Goal: Transaction & Acquisition: Purchase product/service

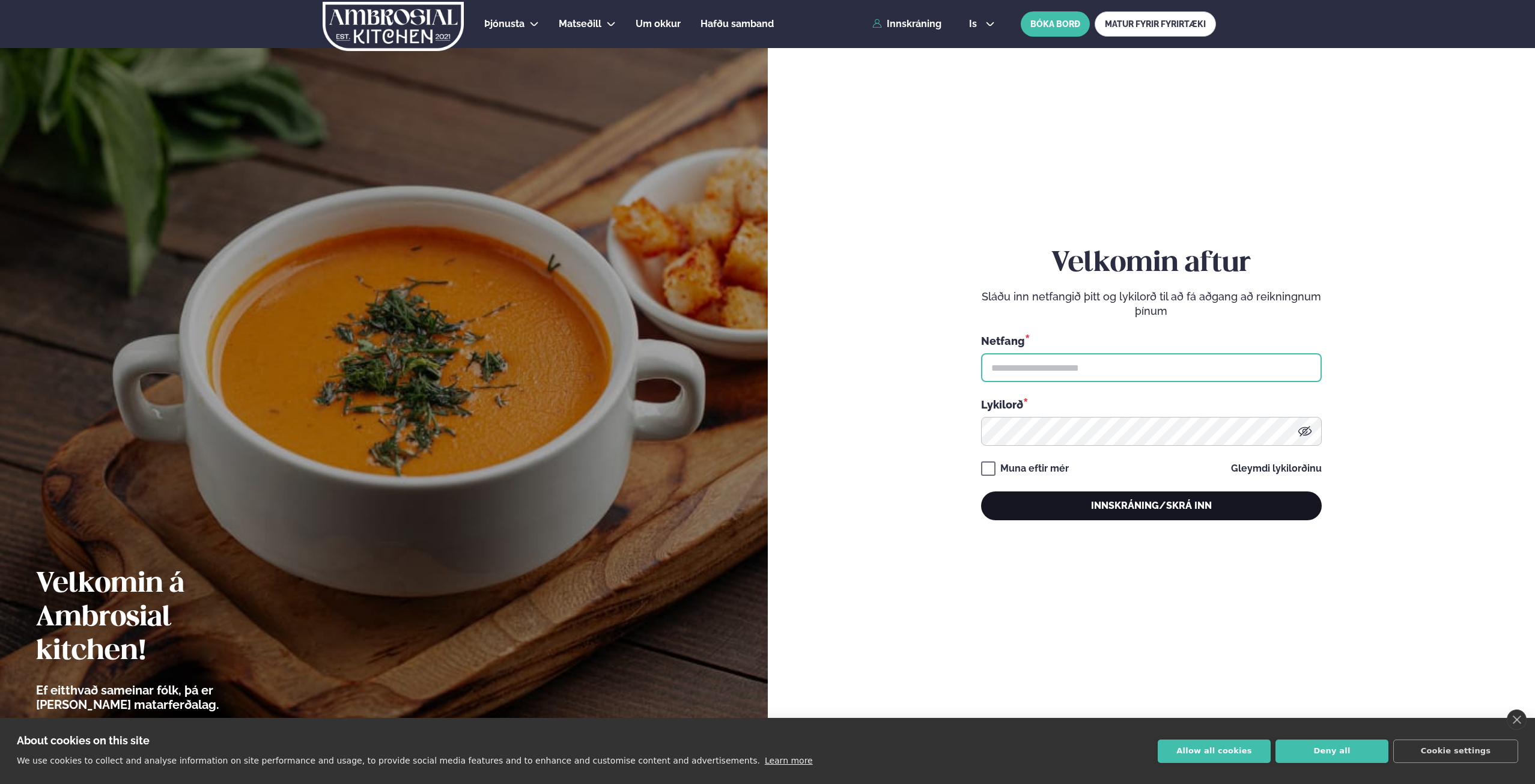
type input "**********"
click at [1122, 500] on button "Innskráning/Skrá inn" at bounding box center [1151, 505] width 341 height 29
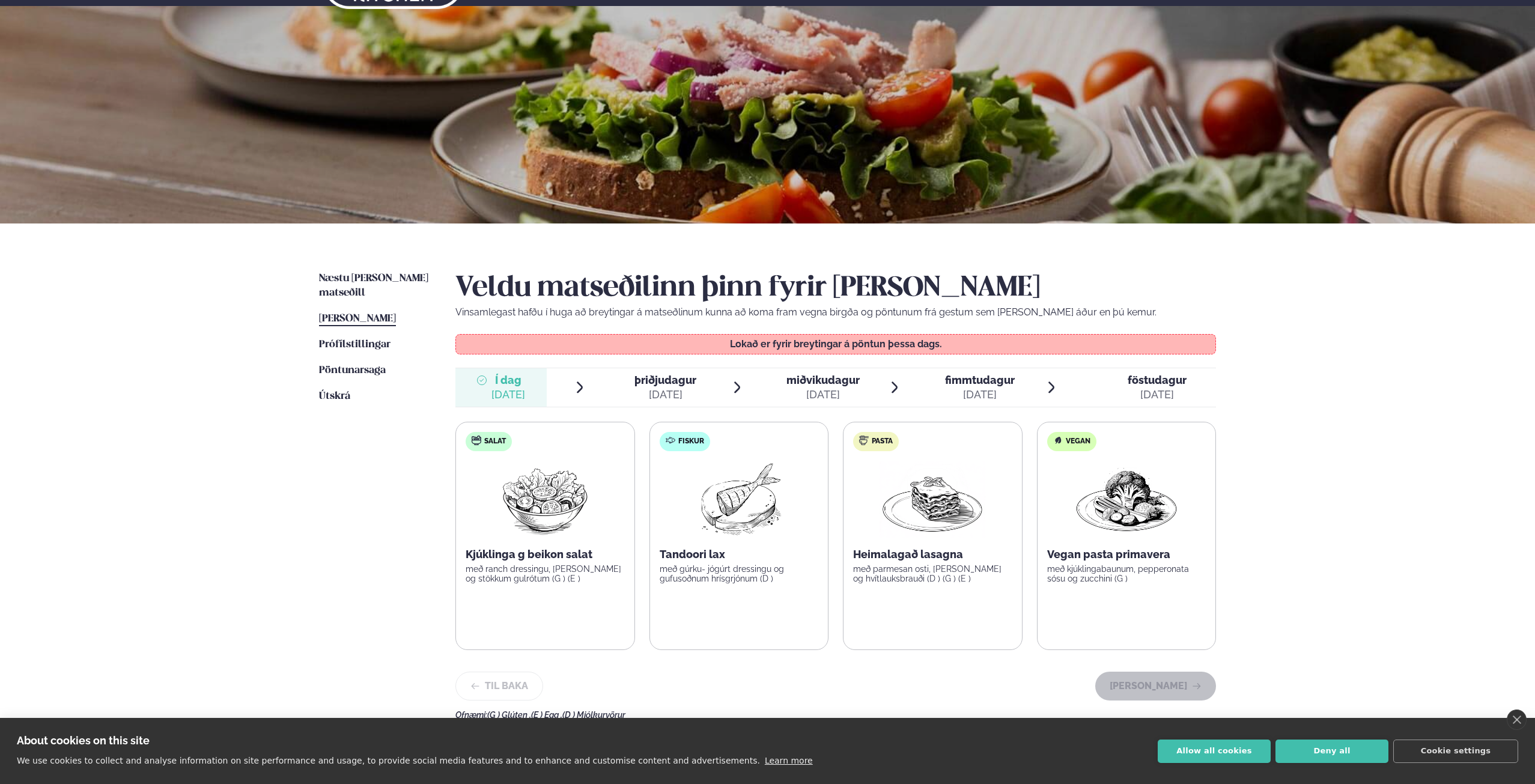
scroll to position [60, 0]
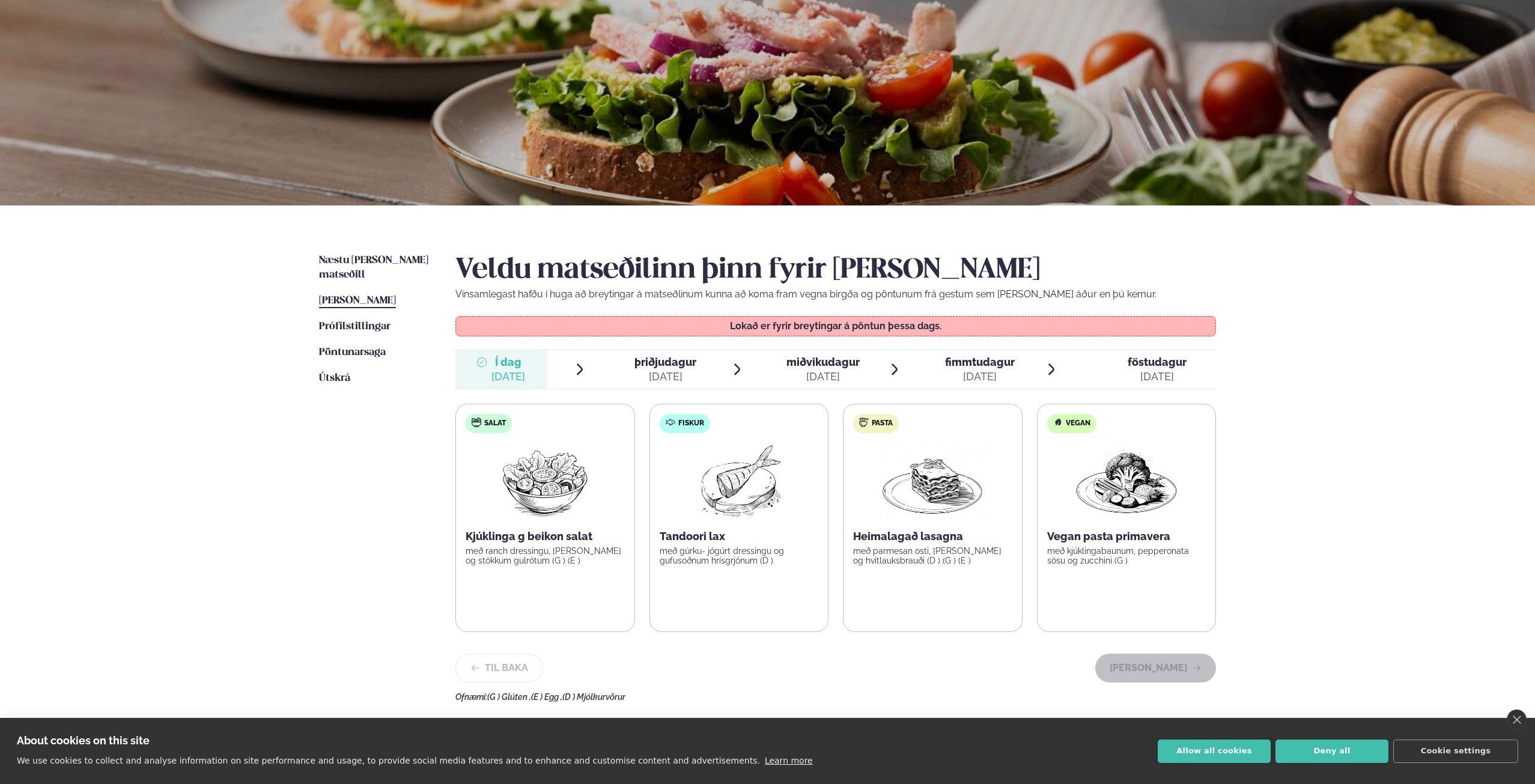
click at [625, 364] on icon at bounding box center [625, 362] width 10 height 10
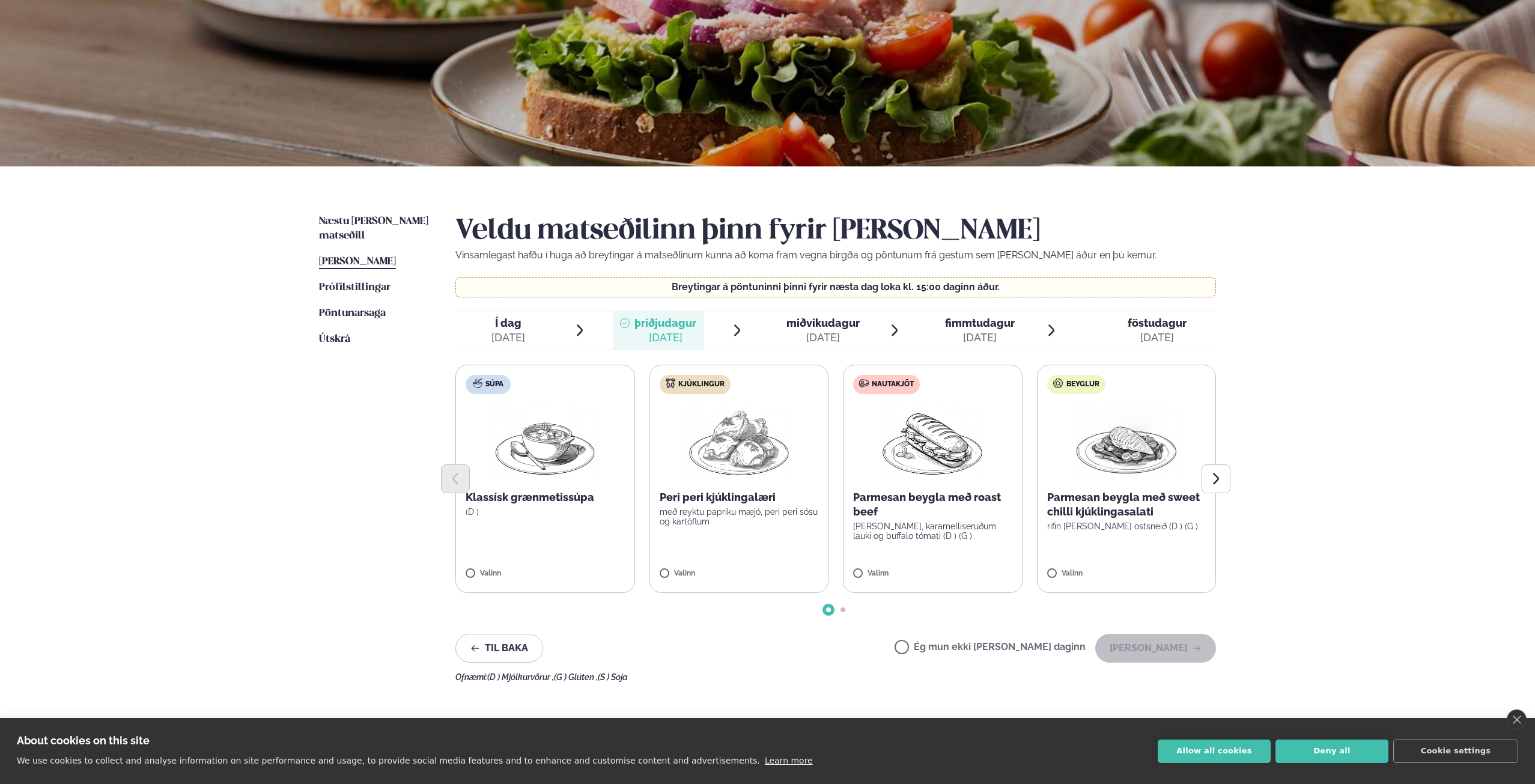
scroll to position [120, 0]
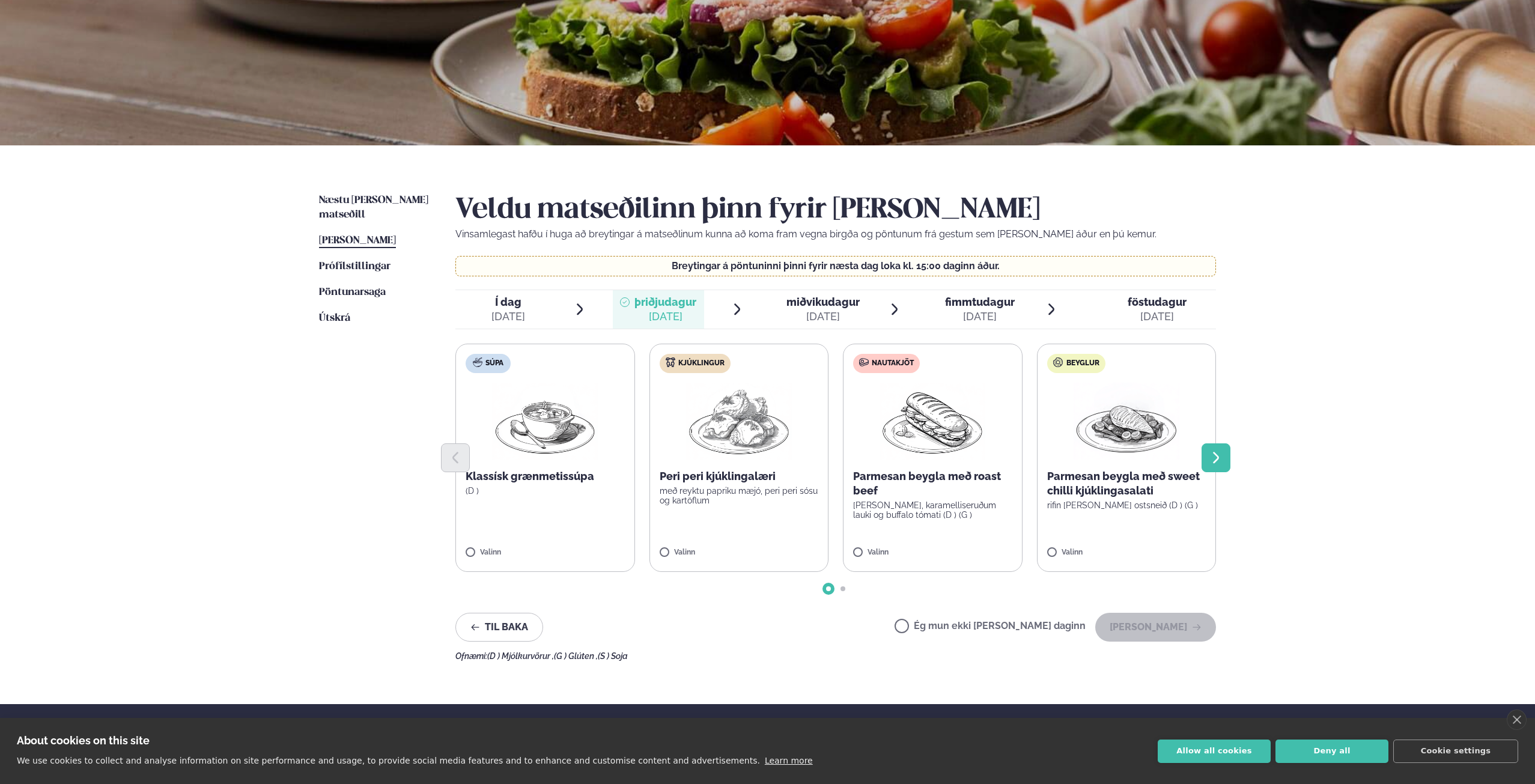
click at [1216, 449] on button "Next slide" at bounding box center [1215, 457] width 29 height 29
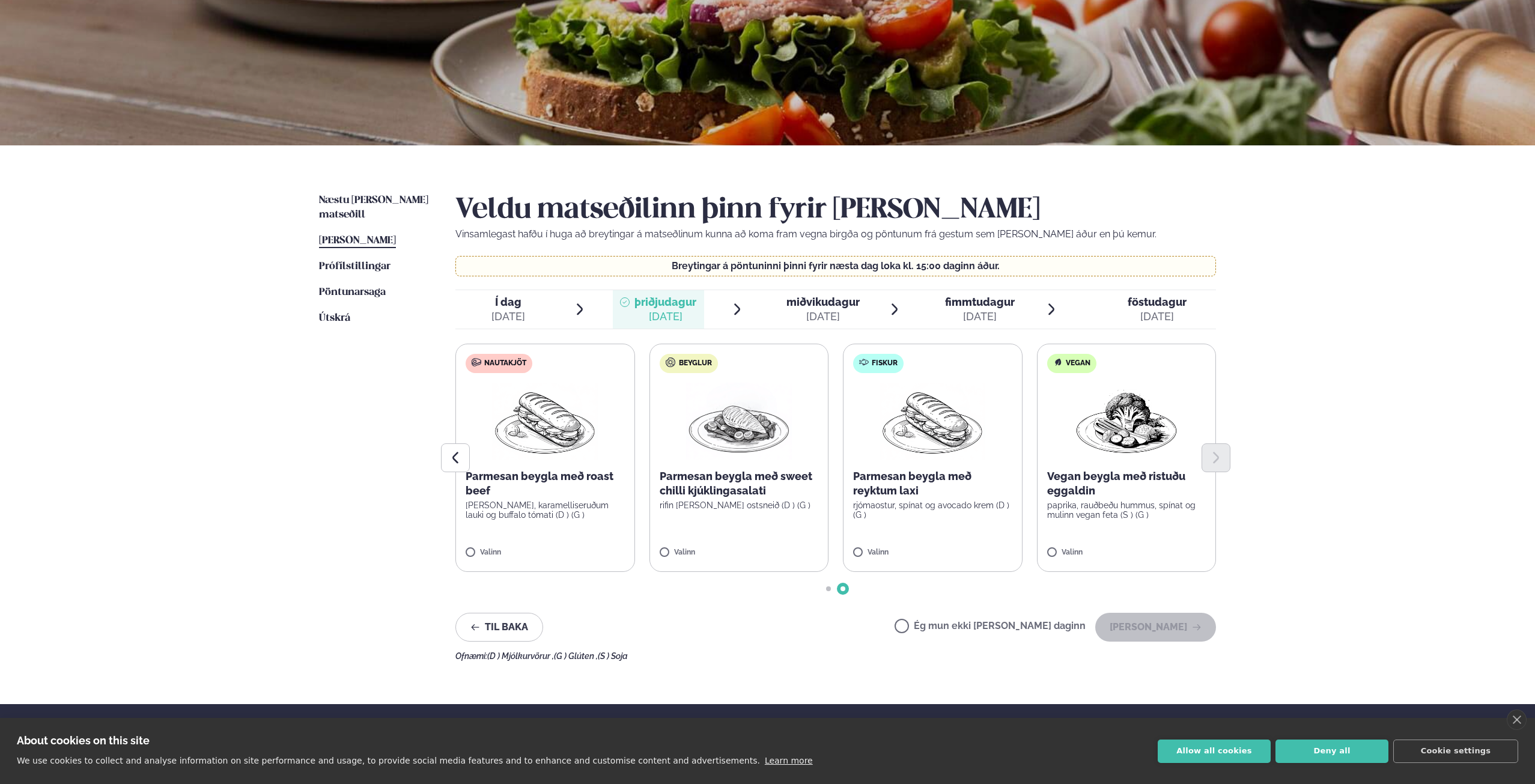
click at [907, 415] on img at bounding box center [932, 421] width 106 height 77
click at [1152, 621] on button "[PERSON_NAME]" at bounding box center [1156, 627] width 121 height 29
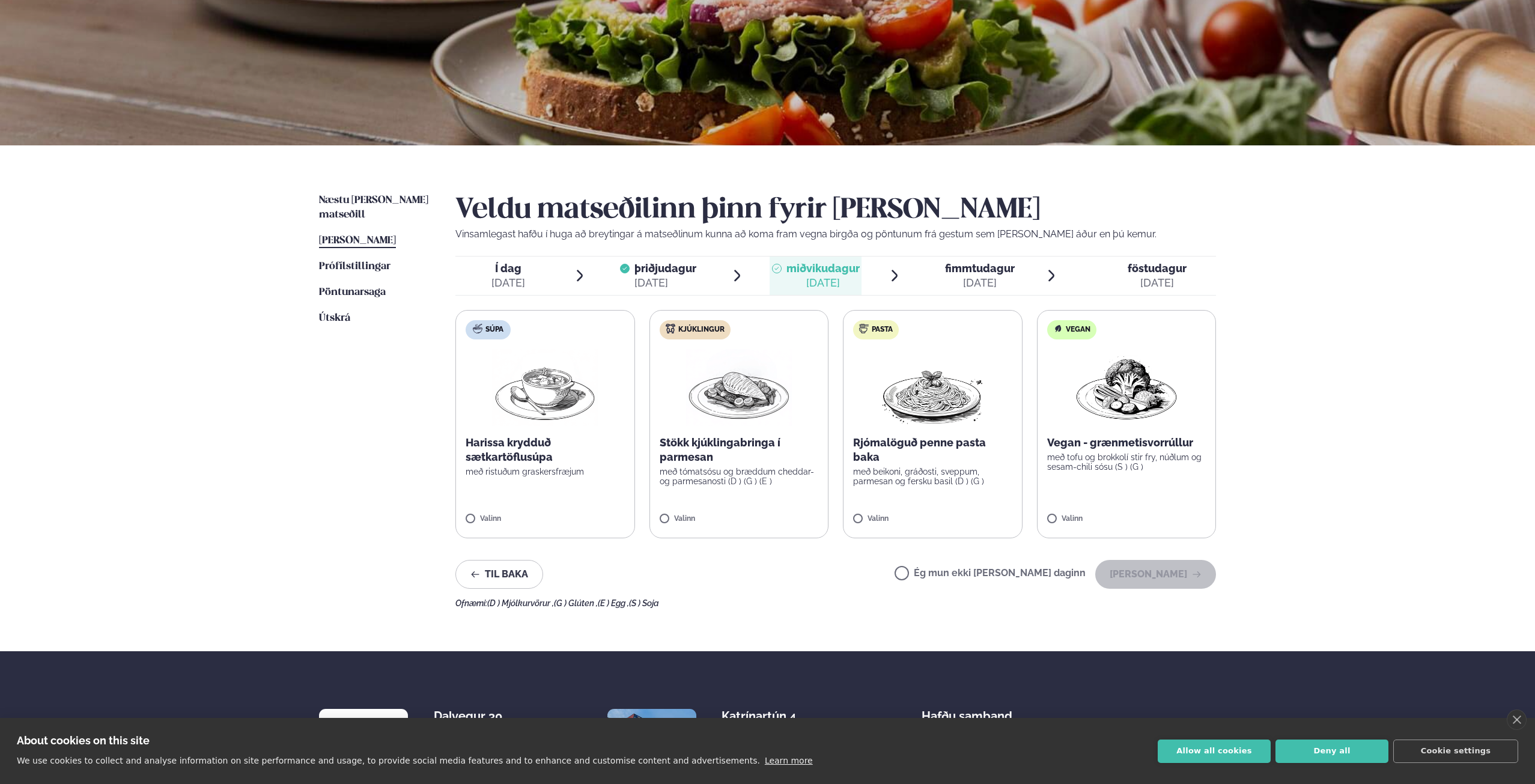
click at [1081, 438] on p "Vegan - grænmetisvorrúllur" at bounding box center [1126, 443] width 159 height 15
click at [1165, 565] on button "[PERSON_NAME]" at bounding box center [1156, 574] width 121 height 29
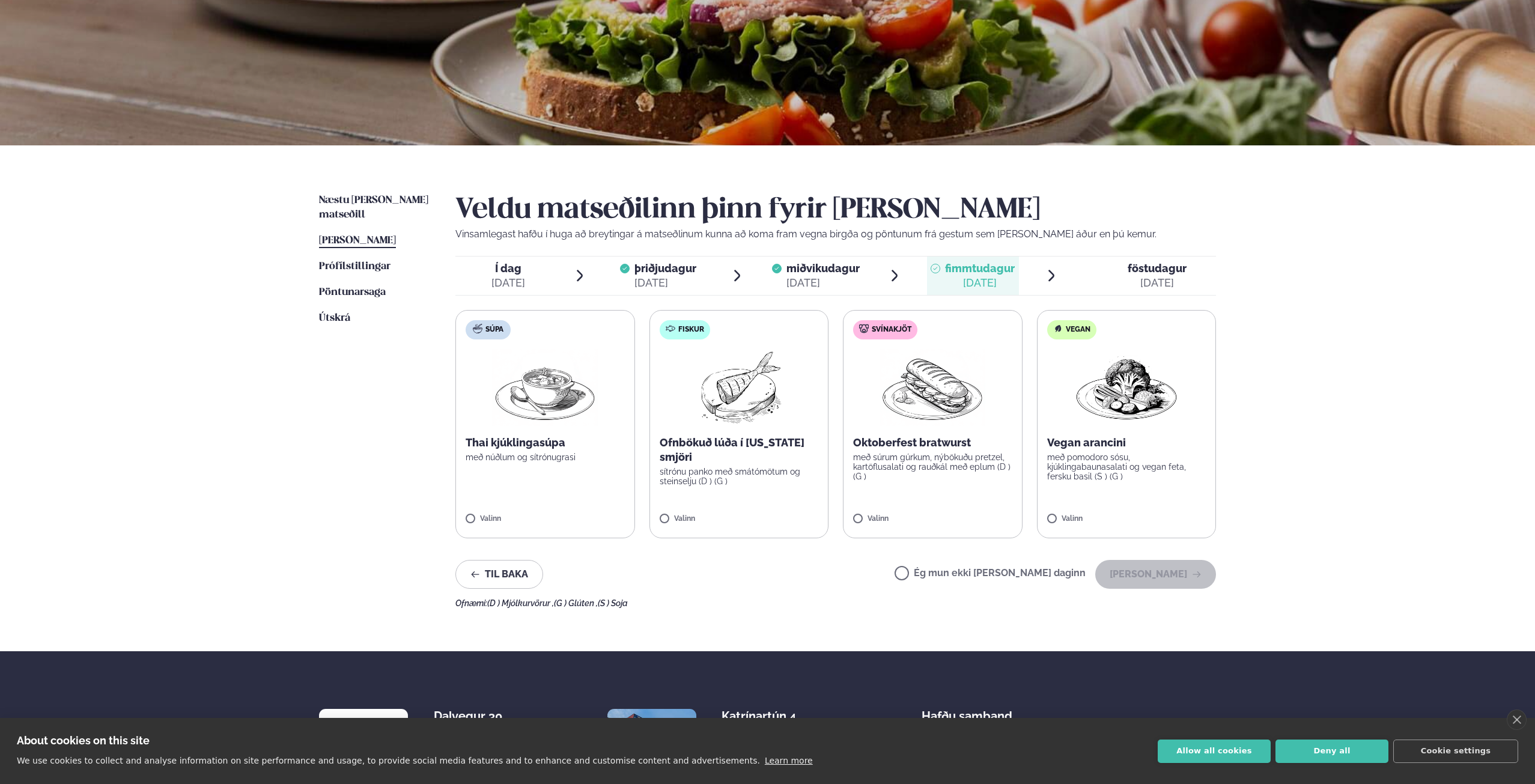
click at [762, 455] on p "Ofnbökuð lúða í [US_STATE] smjöri" at bounding box center [739, 449] width 159 height 29
click at [1155, 575] on button "[PERSON_NAME]" at bounding box center [1156, 574] width 121 height 29
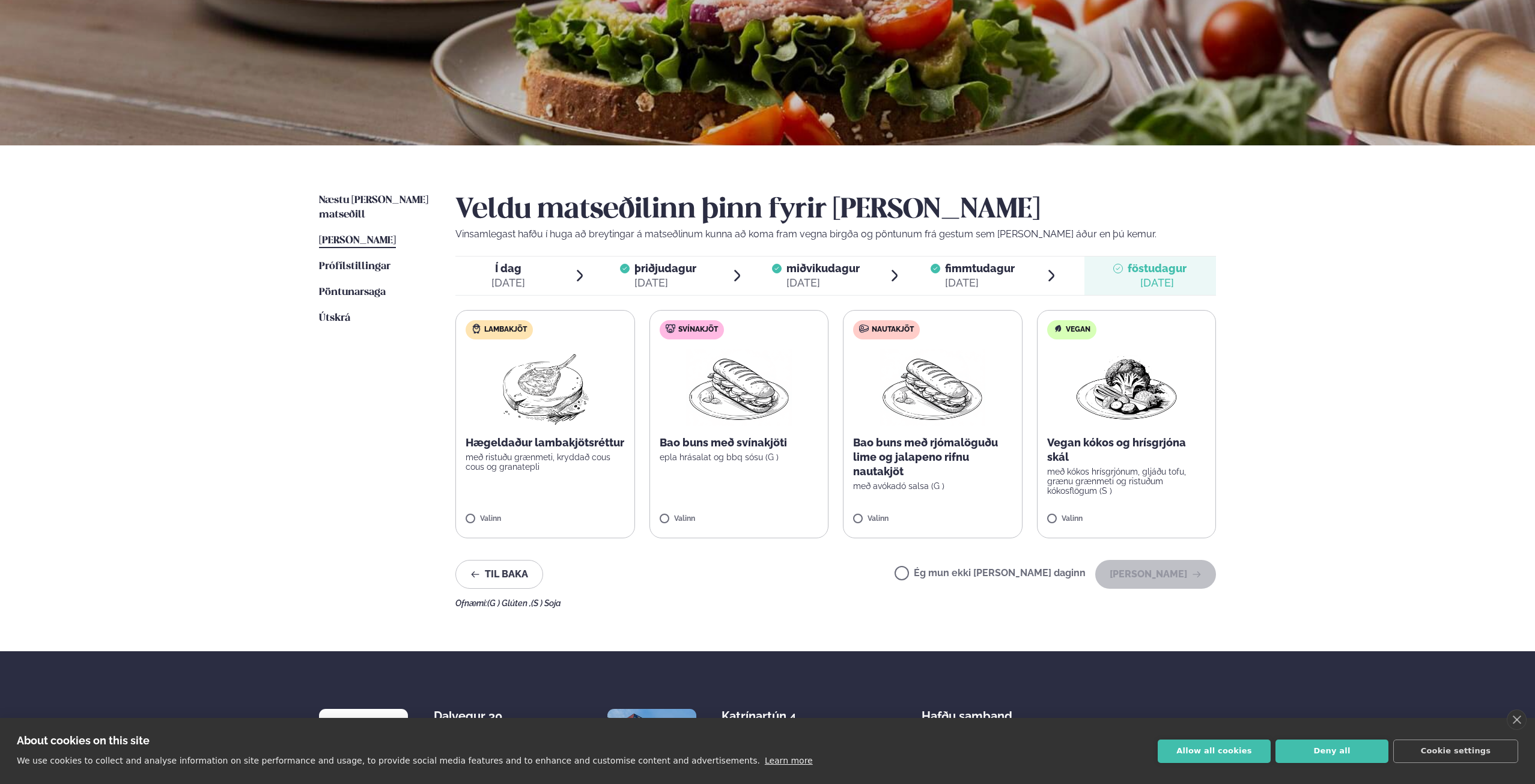
click at [975, 521] on div "Valinn" at bounding box center [932, 519] width 159 height 10
click at [1154, 562] on button "[PERSON_NAME]" at bounding box center [1156, 574] width 121 height 29
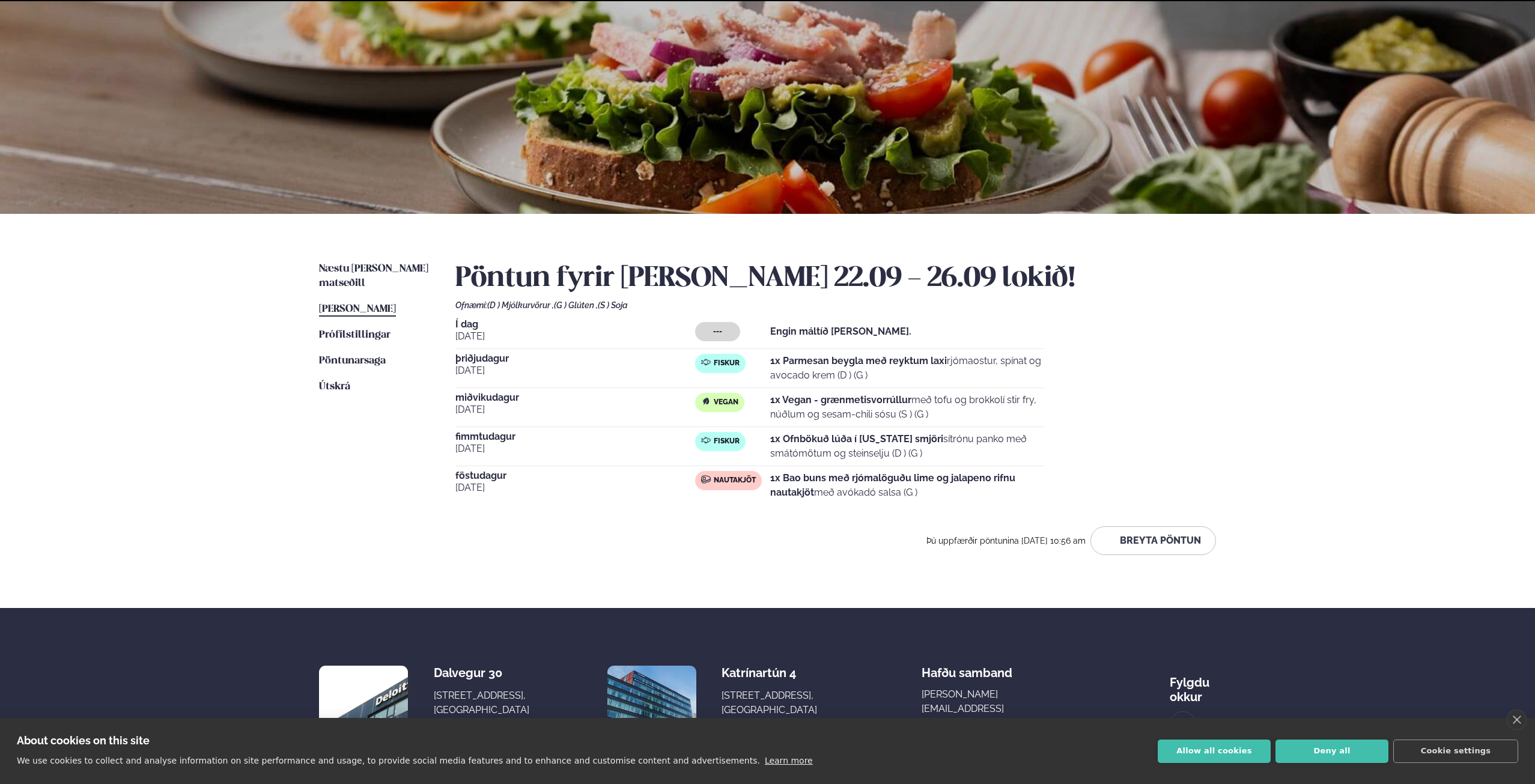
scroll to position [119, 0]
